Goal: Navigation & Orientation: Find specific page/section

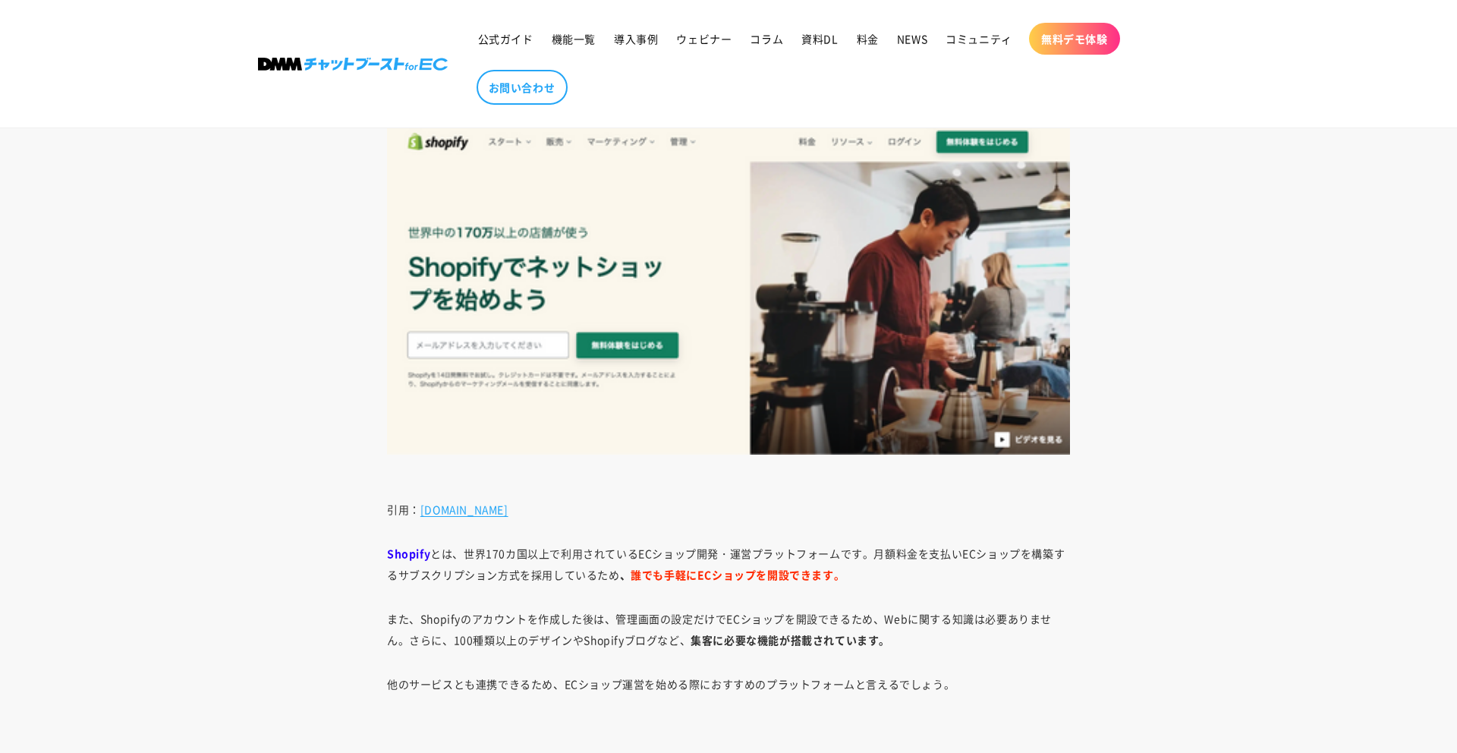
scroll to position [7909, 0]
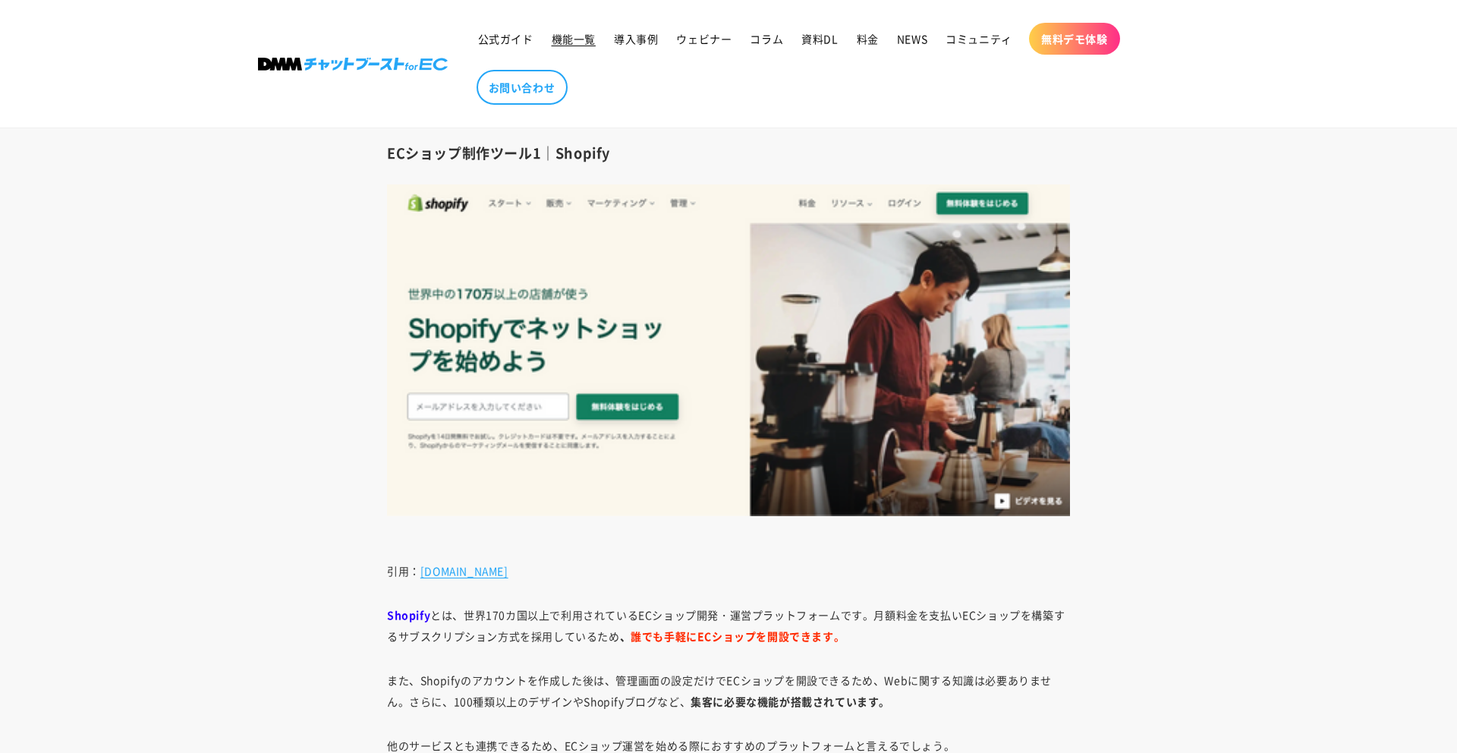
click at [570, 38] on span "機能一覧" at bounding box center [574, 39] width 44 height 14
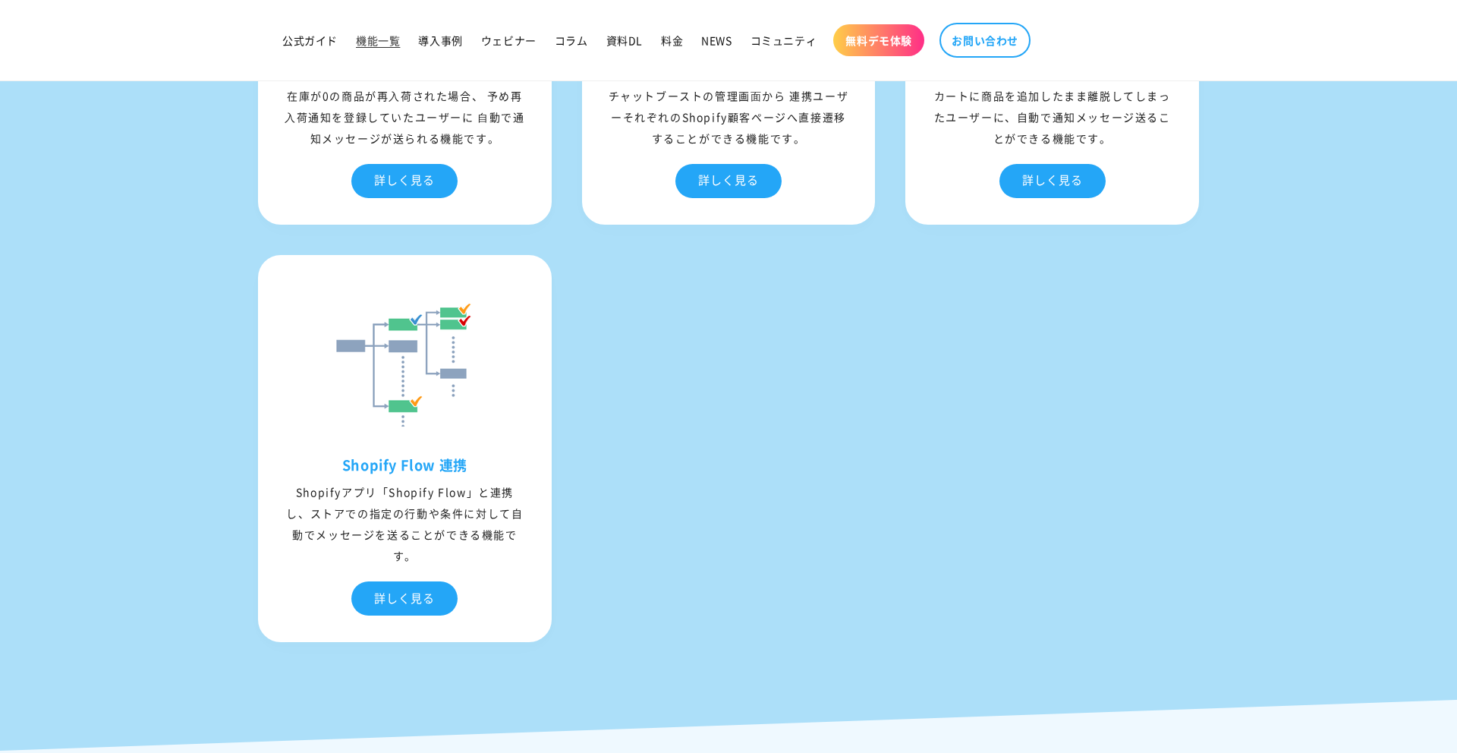
scroll to position [5813, 0]
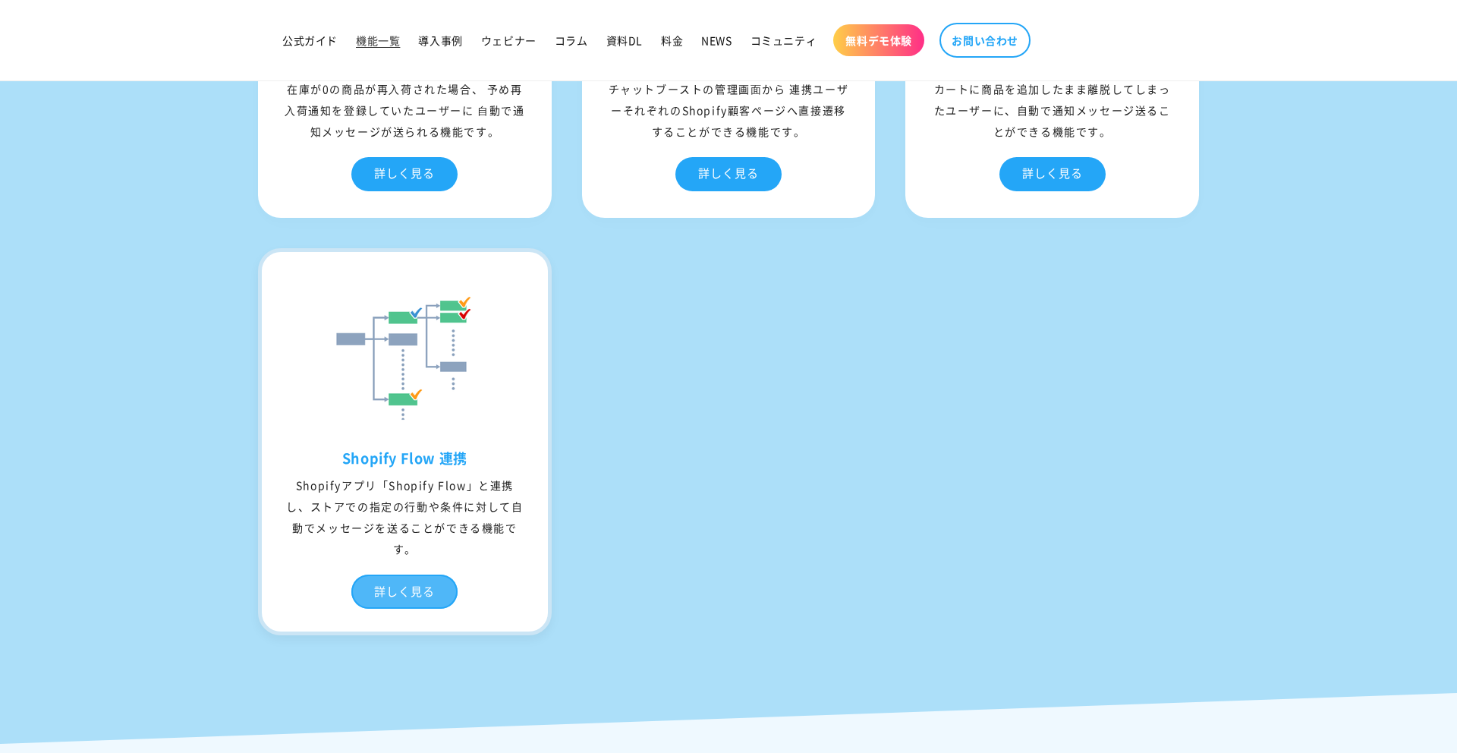
click at [387, 609] on div "詳しく見る" at bounding box center [404, 591] width 106 height 34
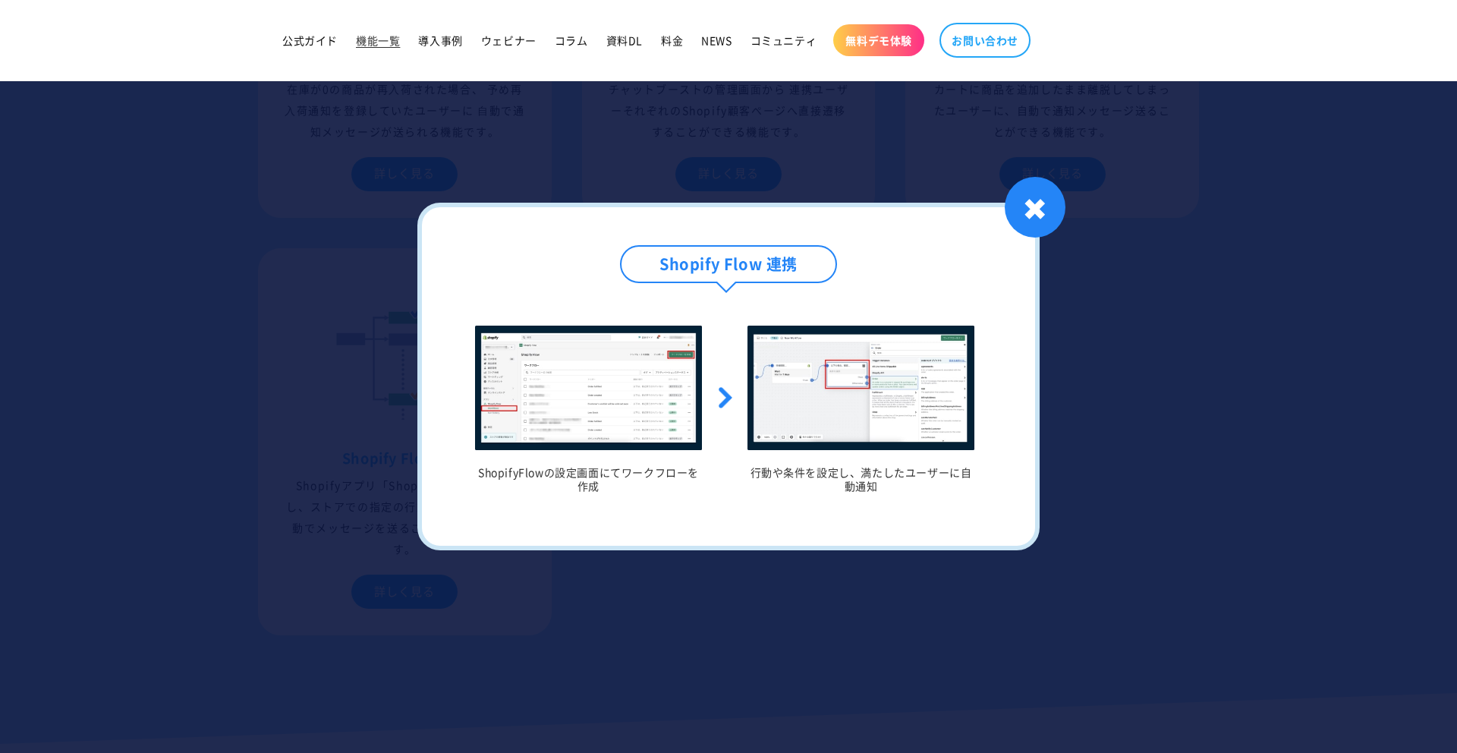
click at [274, 477] on div at bounding box center [728, 376] width 1457 height 753
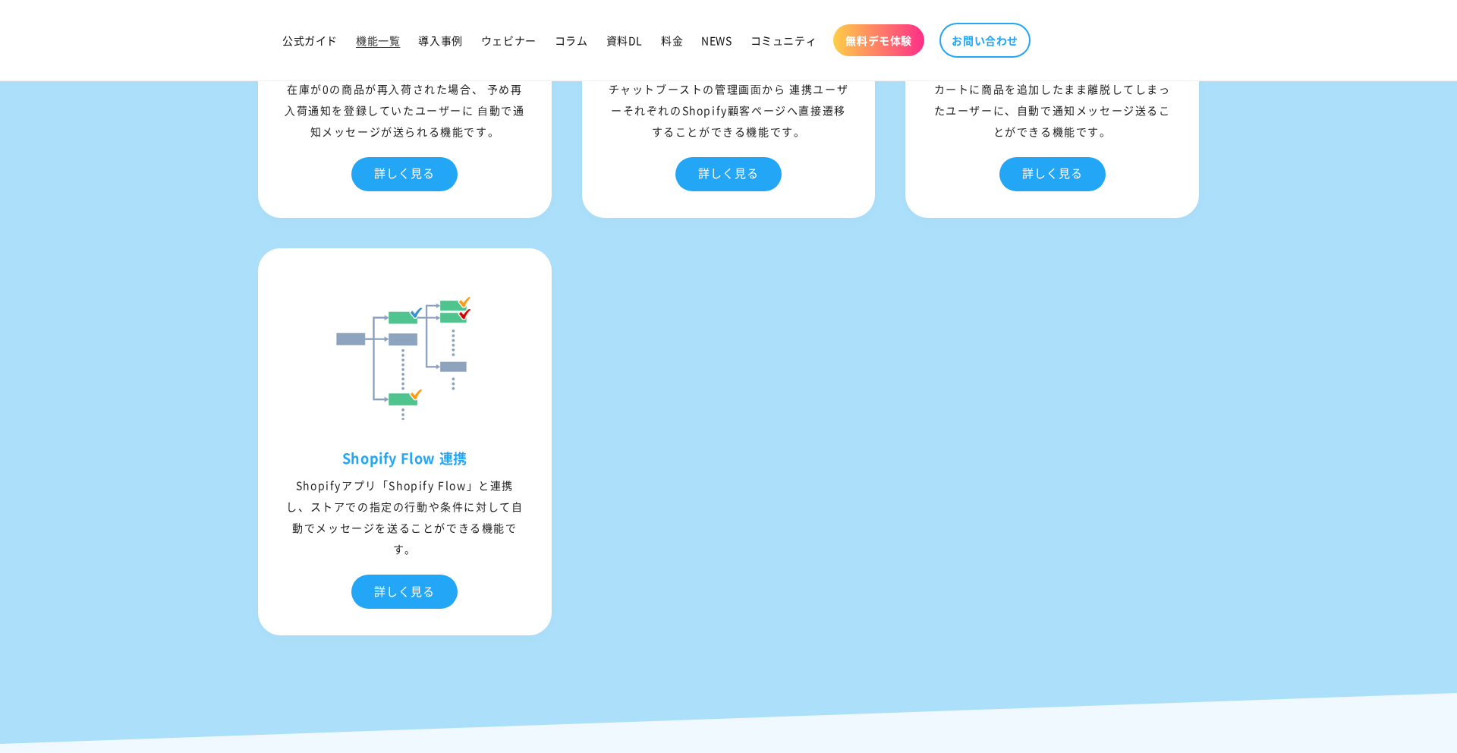
scroll to position [5830, 0]
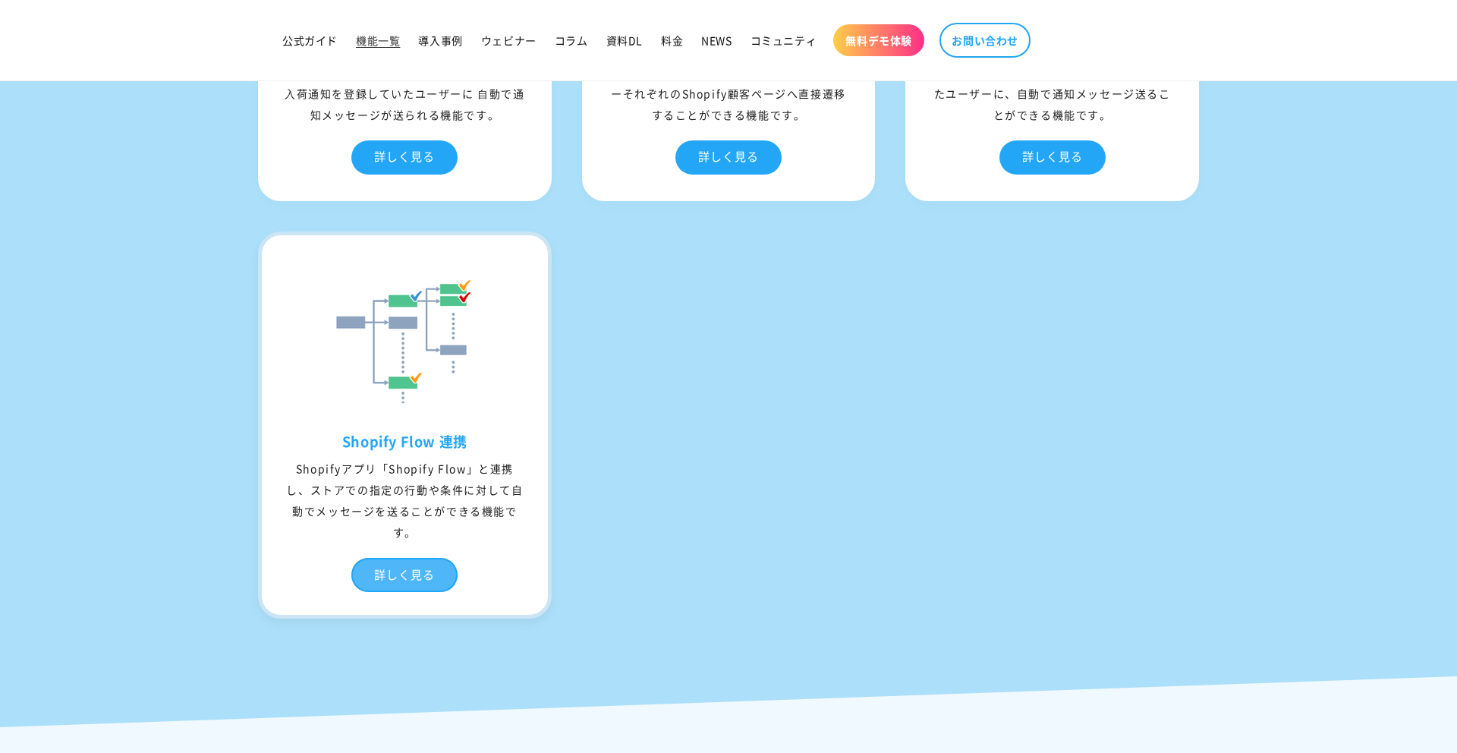
click at [366, 590] on div "詳しく見る" at bounding box center [404, 575] width 106 height 34
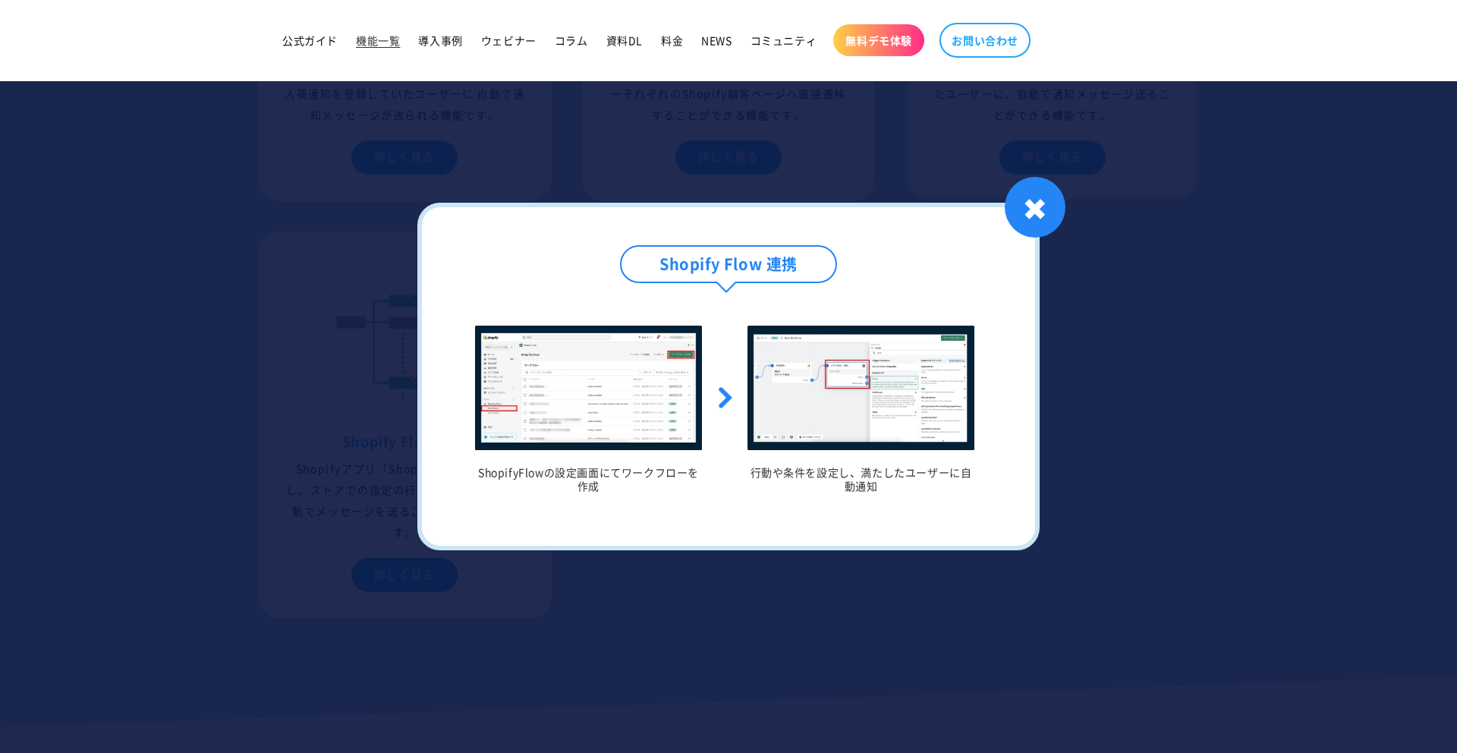
click at [1016, 209] on div "✖" at bounding box center [1035, 207] width 61 height 61
